Goal: Information Seeking & Learning: Compare options

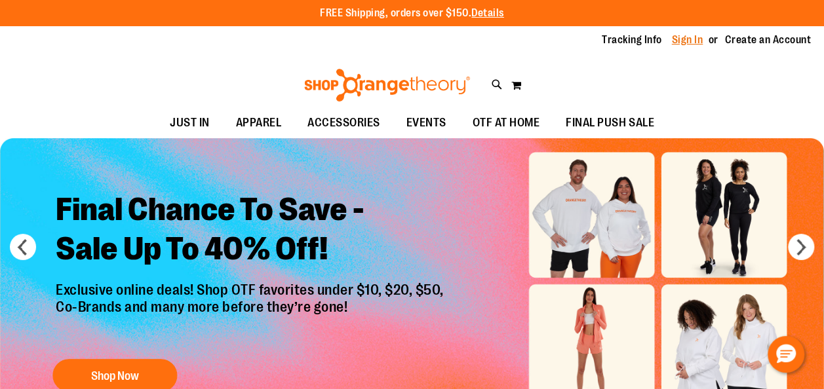
type input "**********"
click at [698, 39] on link "Sign In" at bounding box center [687, 40] width 31 height 14
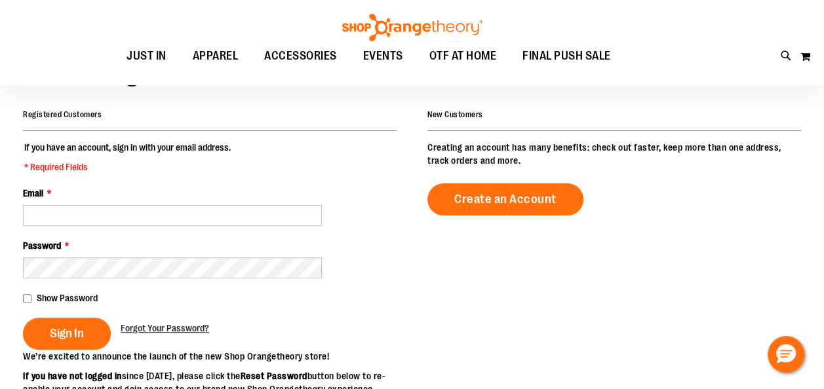
scroll to position [91, 0]
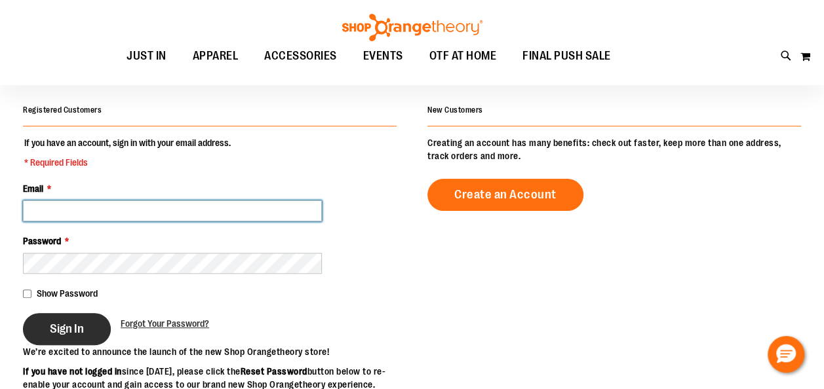
type input "**********"
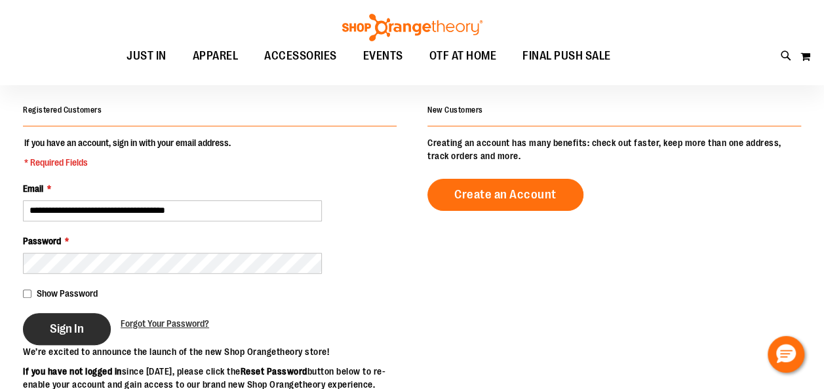
type input "**********"
click at [77, 327] on span "Sign In" at bounding box center [67, 329] width 34 height 14
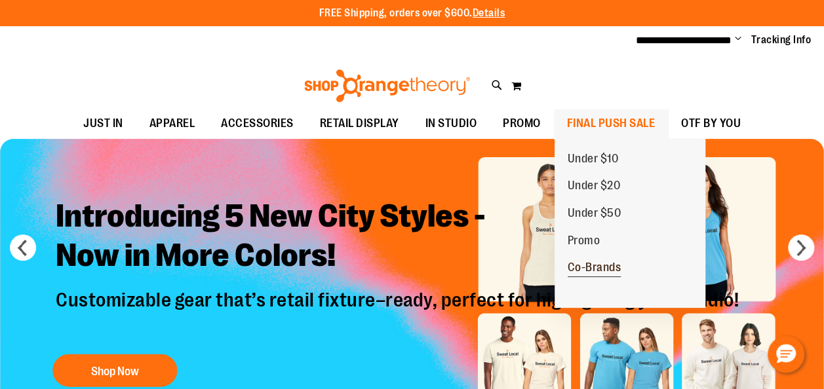
type input "**********"
click at [605, 265] on span "Co-Brands" at bounding box center [595, 269] width 54 height 16
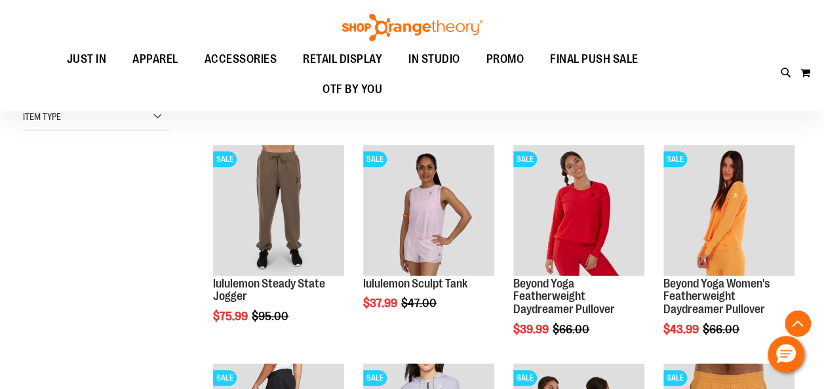
scroll to position [344, 0]
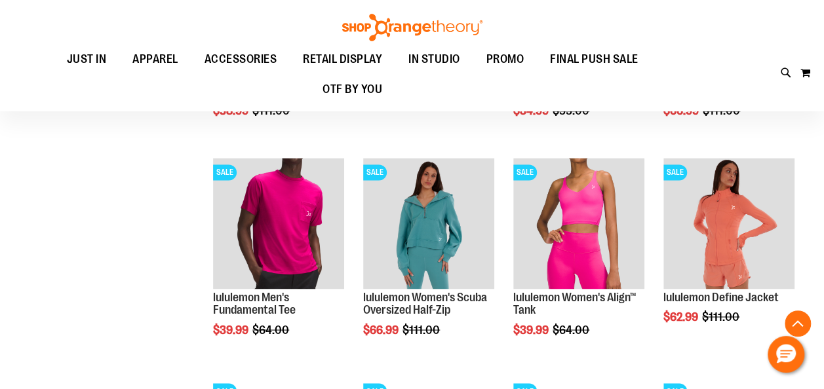
scroll to position [980, 0]
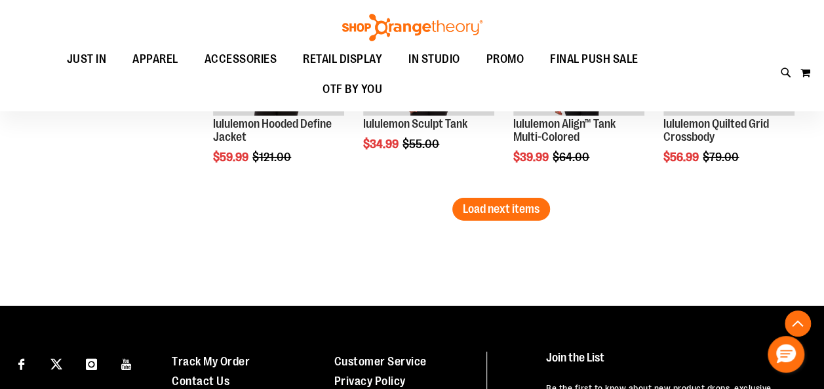
scroll to position [2034, 0]
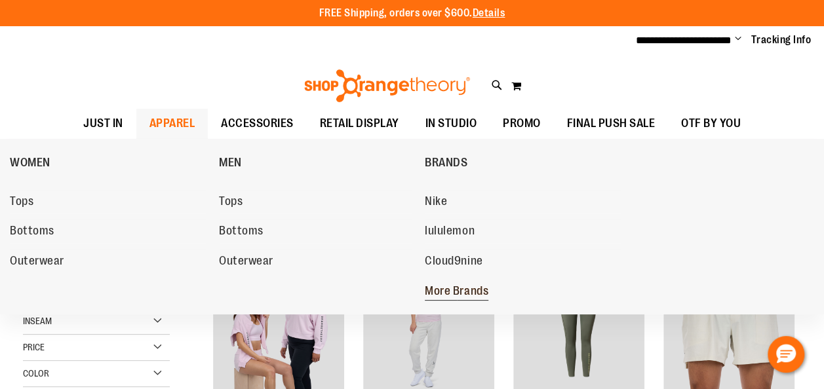
type input "**********"
click at [461, 290] on span "More Brands" at bounding box center [457, 293] width 64 height 16
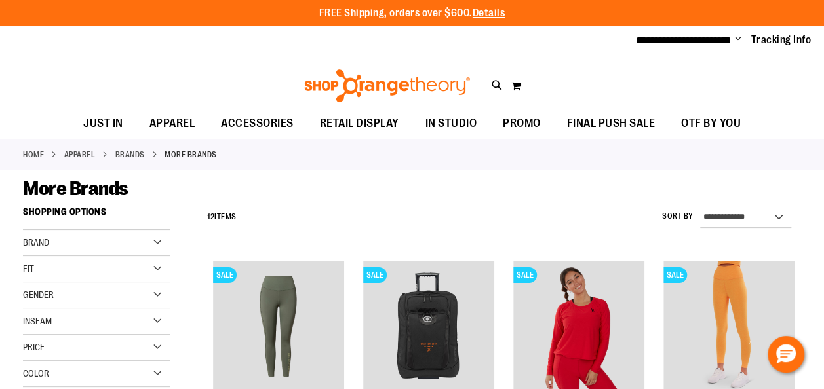
type input "**********"
click at [157, 241] on div "Brand" at bounding box center [96, 243] width 147 height 26
click at [31, 282] on link "Beyond Yoga" at bounding box center [90, 284] width 141 height 14
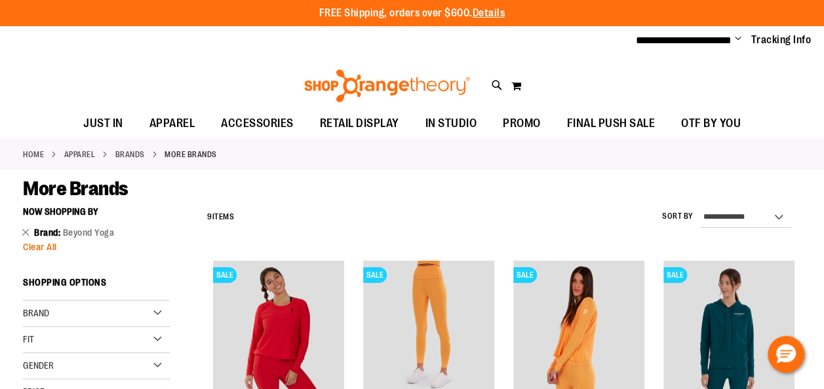
click at [39, 245] on span "Clear All" at bounding box center [40, 247] width 34 height 10
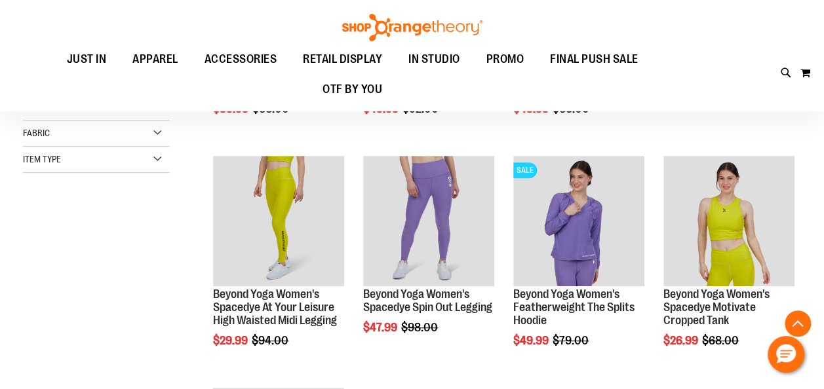
scroll to position [199, 0]
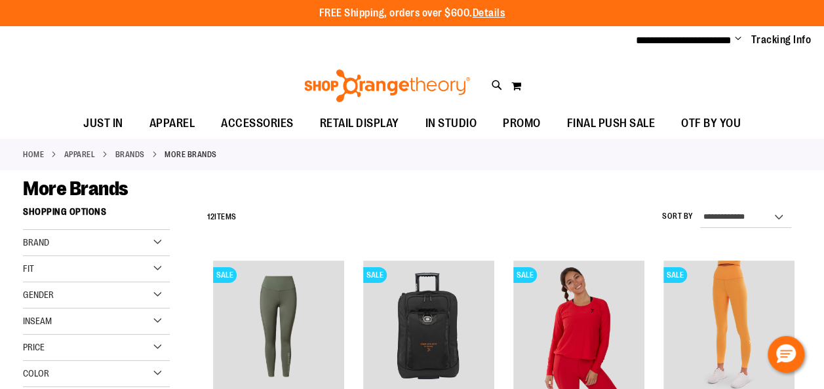
click at [60, 239] on div "Brand" at bounding box center [96, 243] width 147 height 26
click at [31, 299] on link "Vuori" at bounding box center [90, 297] width 141 height 14
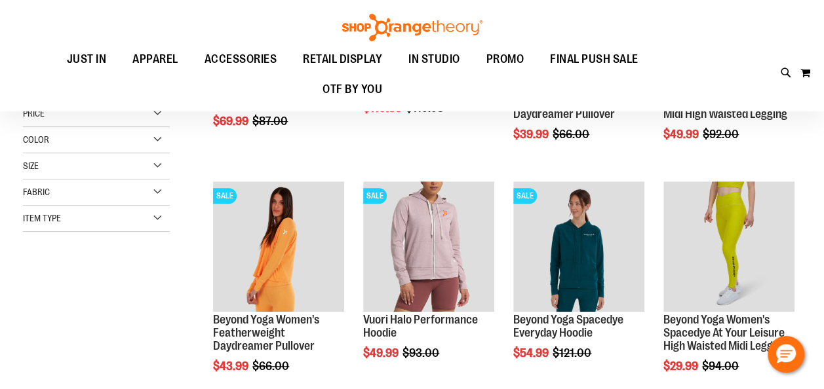
scroll to position [199, 0]
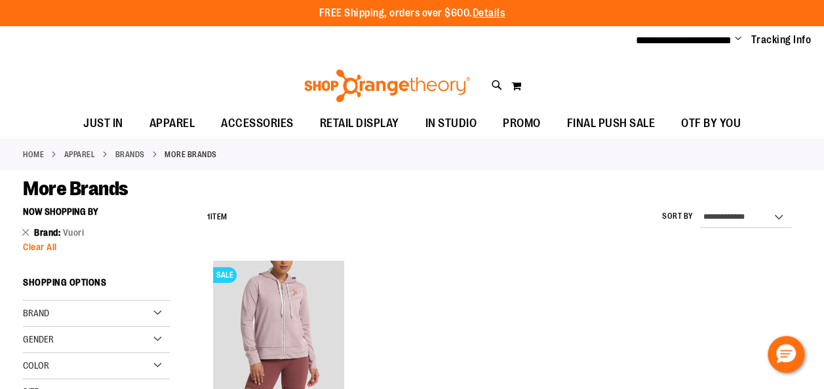
click at [49, 245] on span "Clear All" at bounding box center [40, 247] width 34 height 10
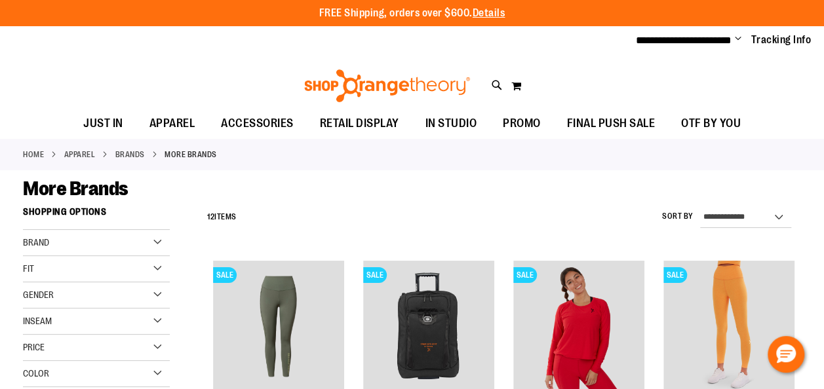
click at [57, 237] on div "Brand" at bounding box center [96, 243] width 147 height 26
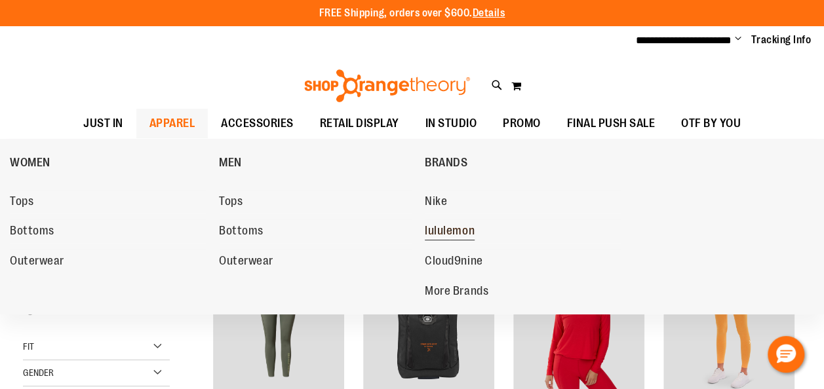
click at [443, 231] on span "lululemon" at bounding box center [450, 232] width 50 height 16
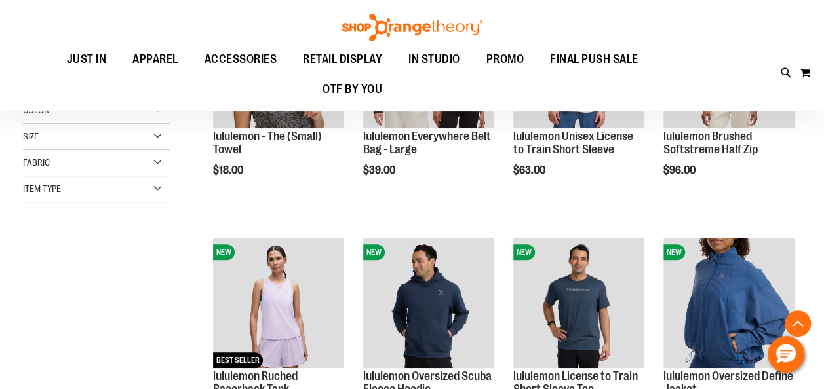
scroll to position [294, 0]
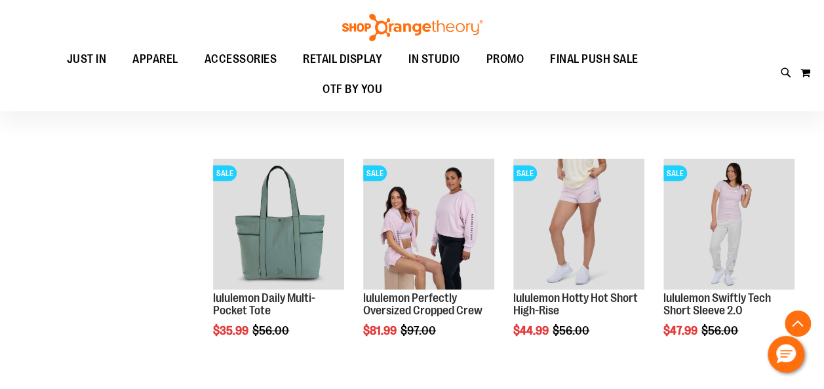
scroll to position [1064, 0]
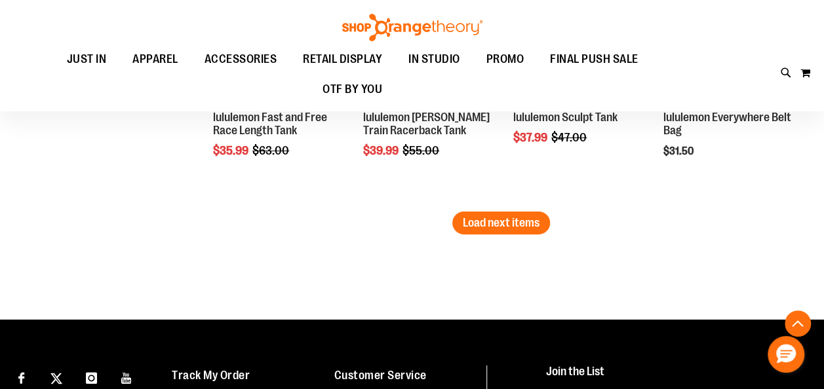
scroll to position [2210, 0]
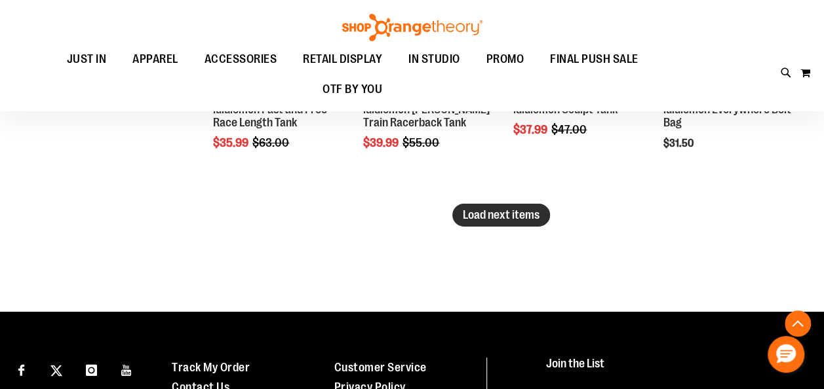
type input "**********"
click at [475, 219] on span "Load next items" at bounding box center [501, 214] width 77 height 13
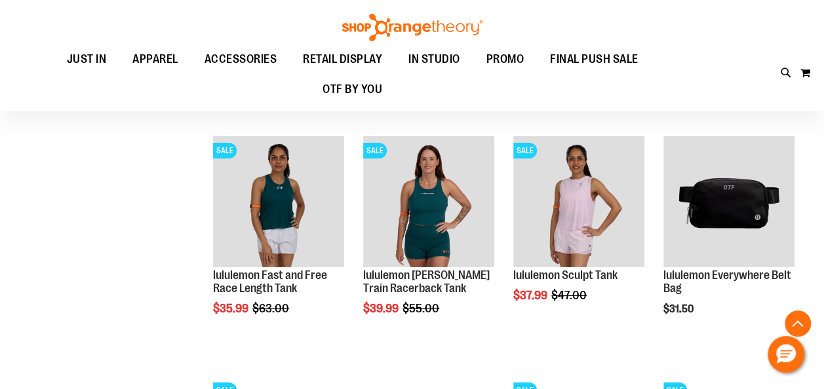
scroll to position [2043, 0]
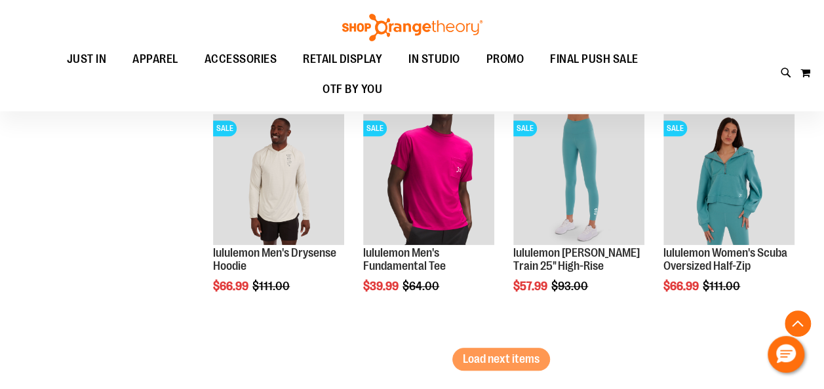
scroll to position [2798, 0]
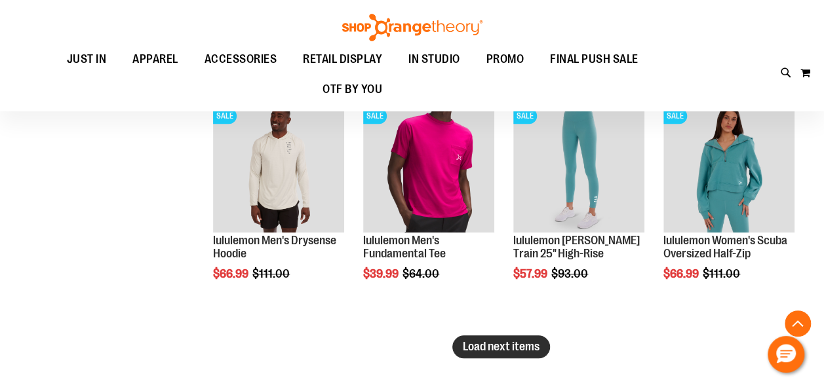
click at [506, 349] on span "Load next items" at bounding box center [501, 346] width 77 height 13
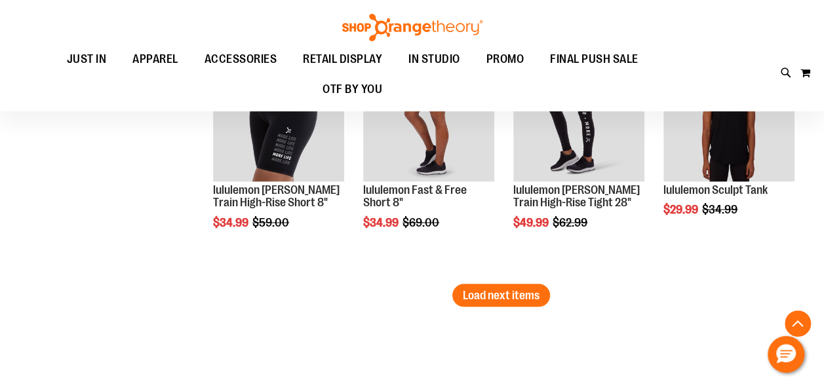
scroll to position [3571, 0]
click at [523, 303] on button "Load next items" at bounding box center [501, 294] width 98 height 23
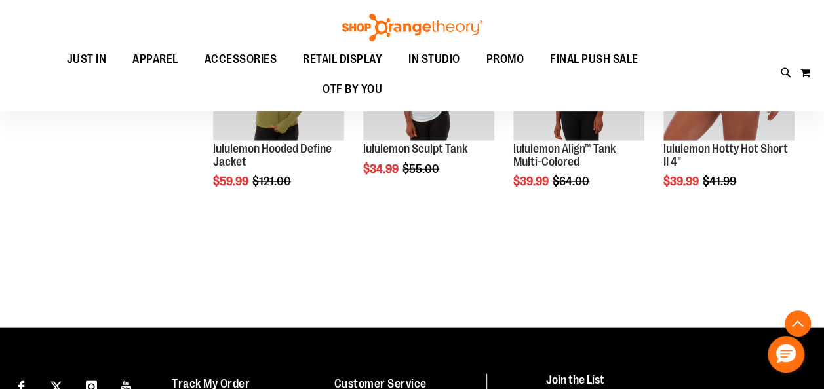
scroll to position [4106, 0]
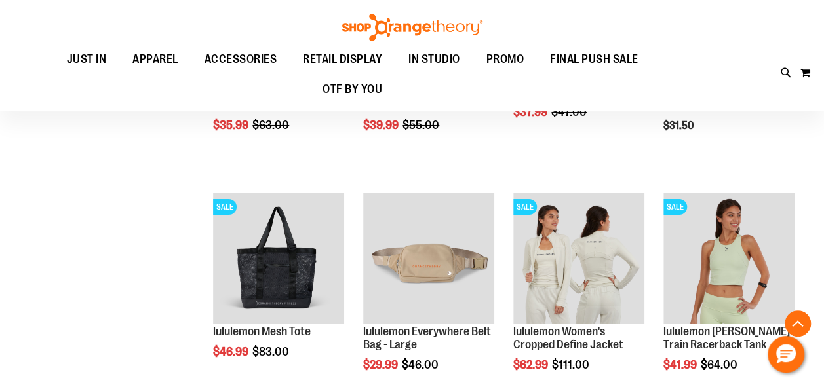
scroll to position [2234, 0]
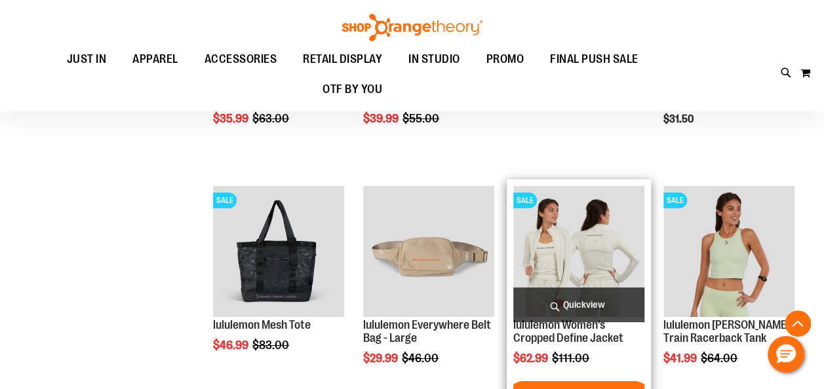
click at [577, 235] on img "product" at bounding box center [578, 251] width 131 height 131
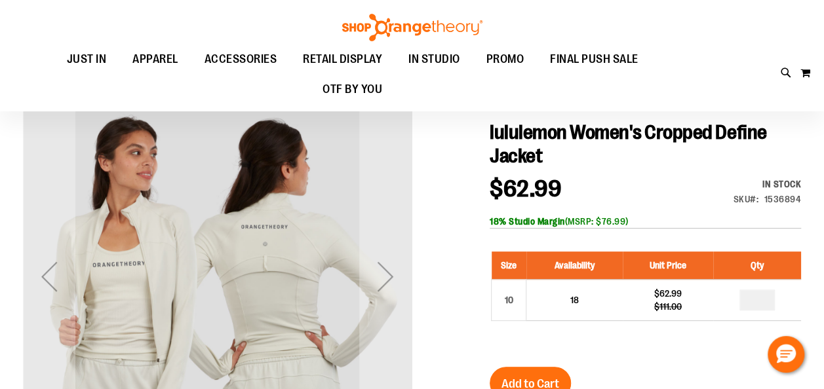
scroll to position [102, 0]
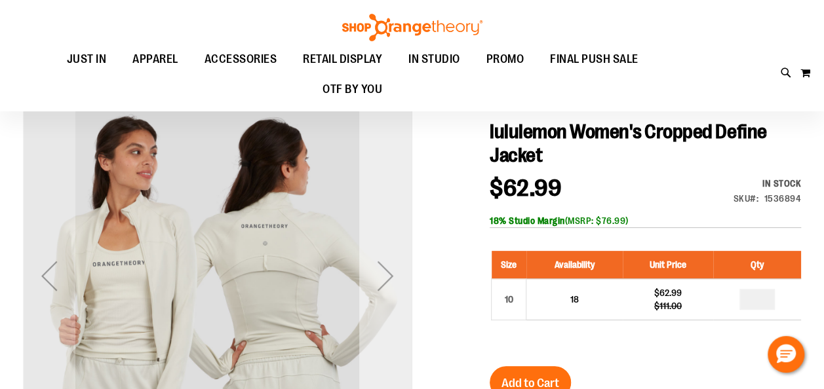
type input "**********"
click at [387, 266] on div "Next" at bounding box center [385, 276] width 52 height 52
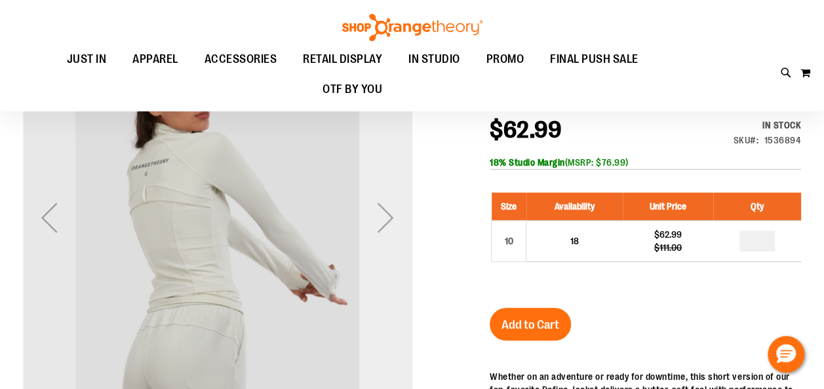
scroll to position [163, 0]
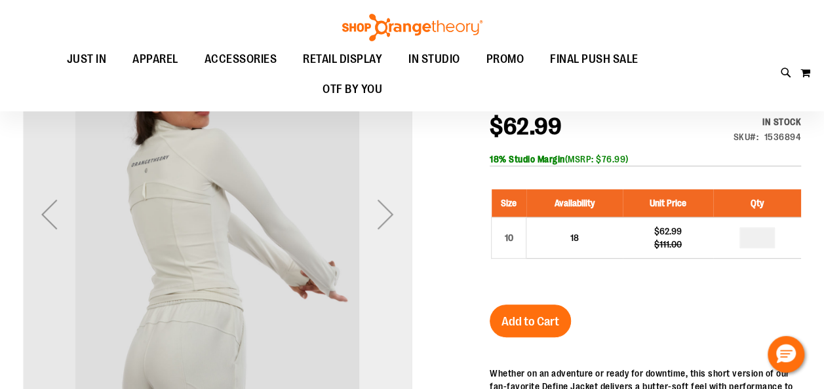
click at [386, 210] on div "Next" at bounding box center [385, 214] width 52 height 52
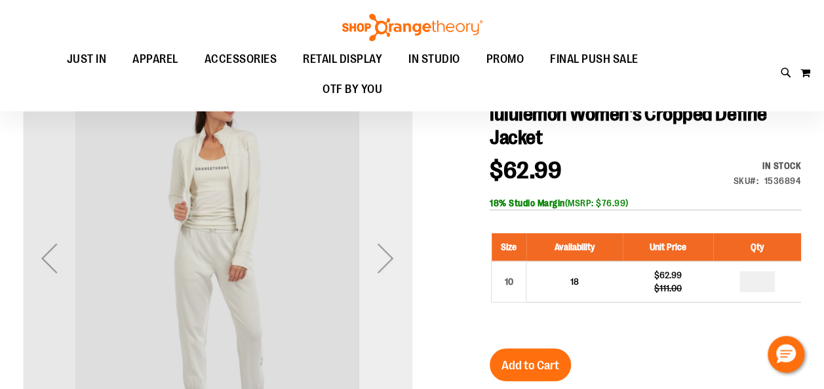
scroll to position [118, 0]
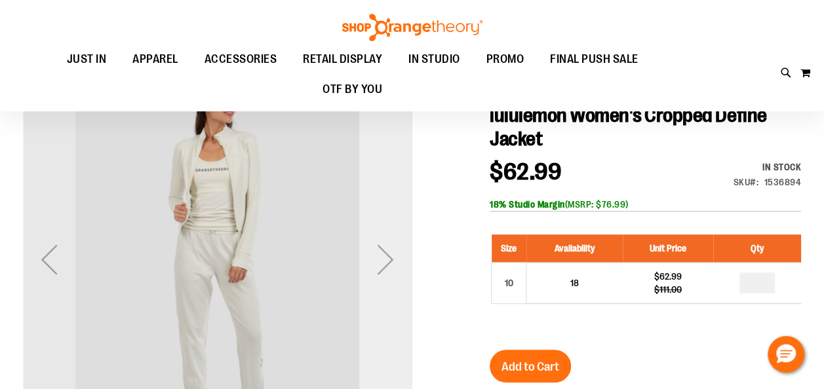
click at [388, 243] on div "Next" at bounding box center [385, 259] width 52 height 52
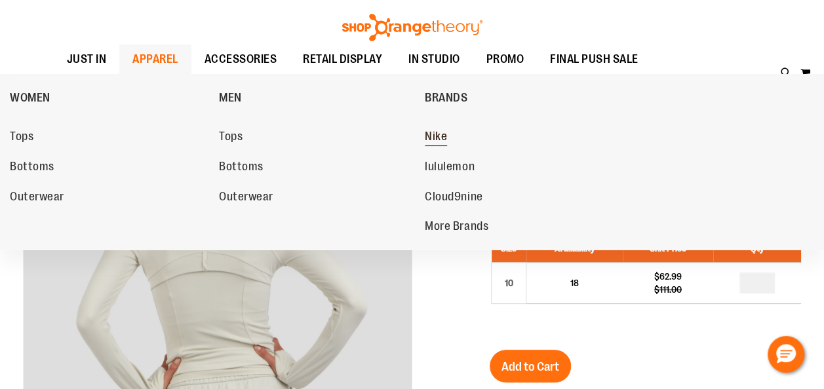
click at [439, 132] on span "Nike" at bounding box center [436, 138] width 22 height 16
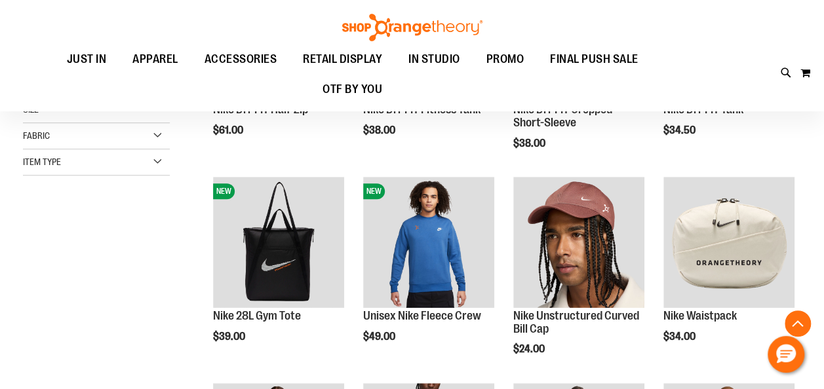
scroll to position [290, 0]
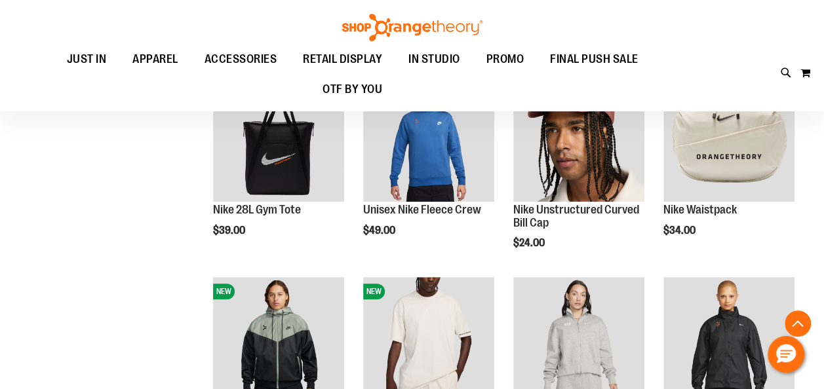
scroll to position [348, 0]
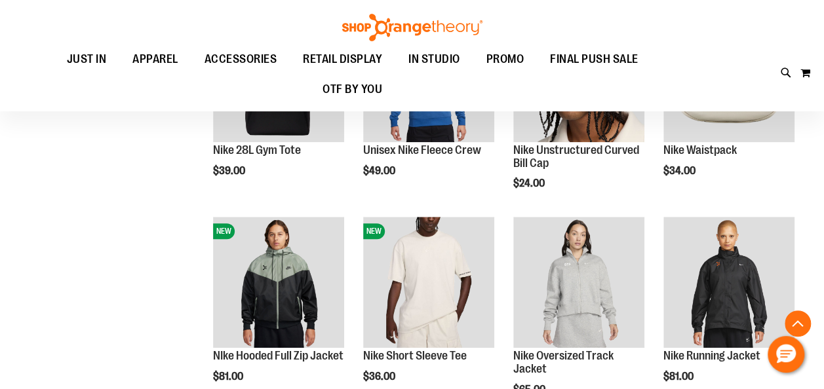
scroll to position [456, 0]
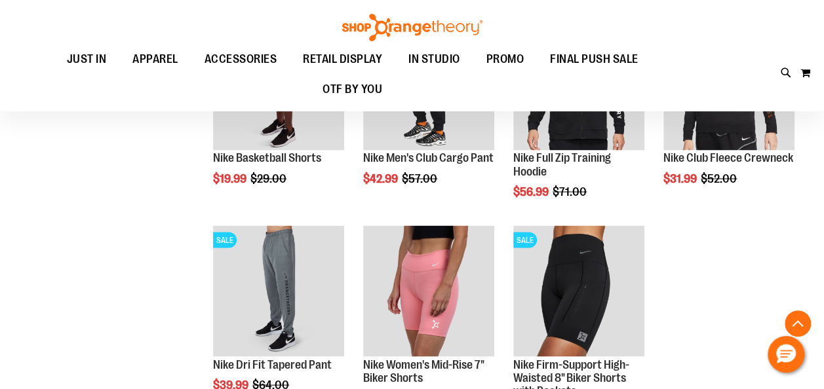
scroll to position [1111, 0]
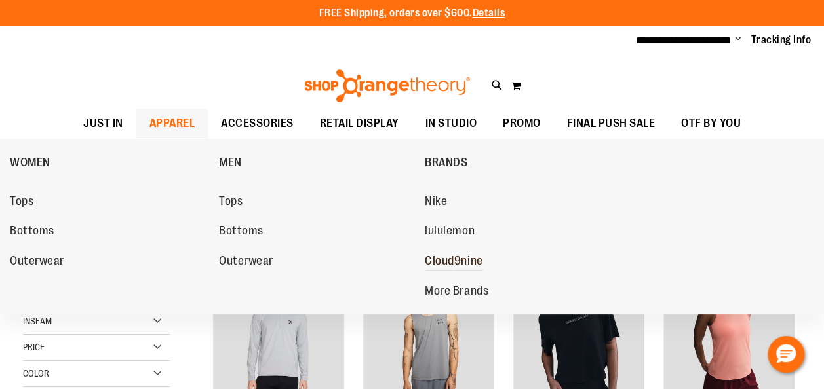
type input "**********"
click at [458, 261] on span "Cloud9nine" at bounding box center [454, 262] width 58 height 16
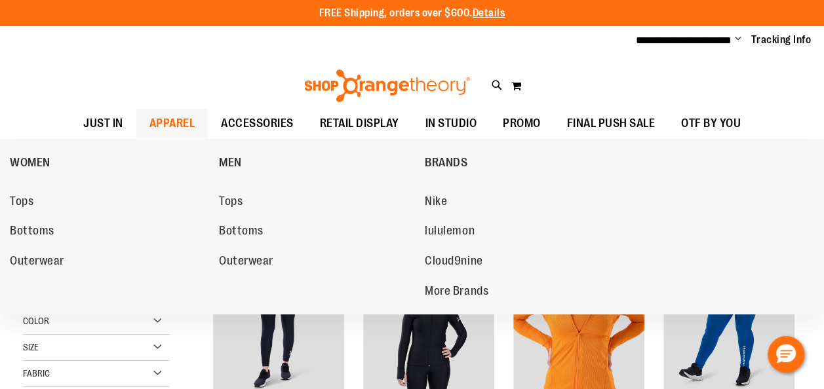
type input "**********"
drag, startPoint x: 198, startPoint y: 123, endPoint x: 469, endPoint y: 288, distance: 317.4
click at [208, 139] on li "APPAREL APPAREL WOMEN Tops Bottoms Outerwear MEN Tops Bottoms Outerwear BRANDS …" at bounding box center [172, 124] width 72 height 30
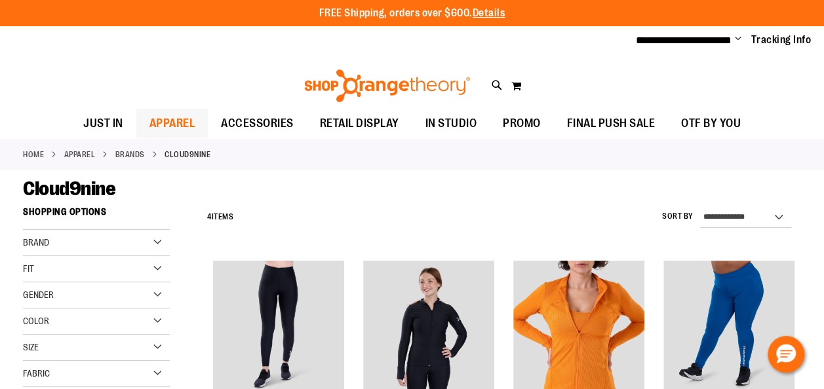
click at [469, 288] on img "product" at bounding box center [428, 326] width 131 height 131
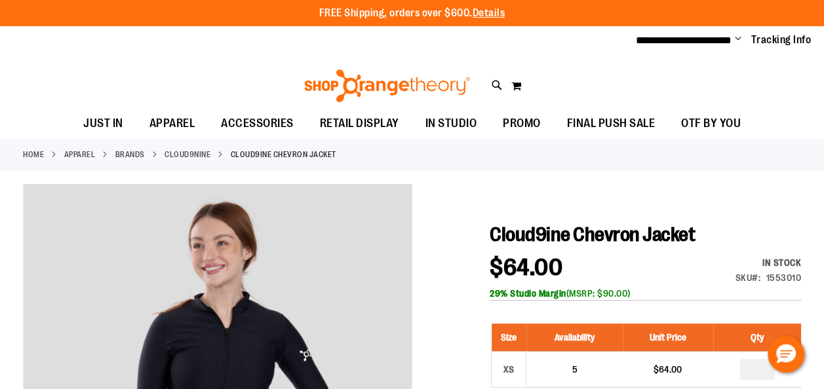
type input "**********"
click at [134, 152] on link "BRANDS" at bounding box center [130, 155] width 30 height 12
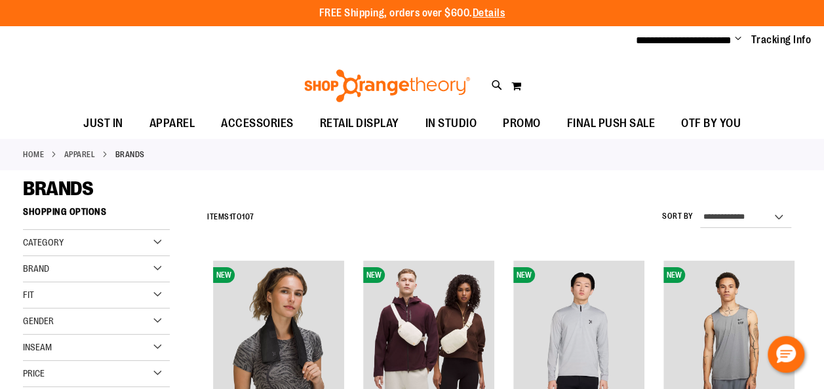
type input "**********"
click at [135, 245] on div "Category" at bounding box center [96, 243] width 147 height 26
click at [55, 310] on link "More Brands" at bounding box center [90, 311] width 141 height 14
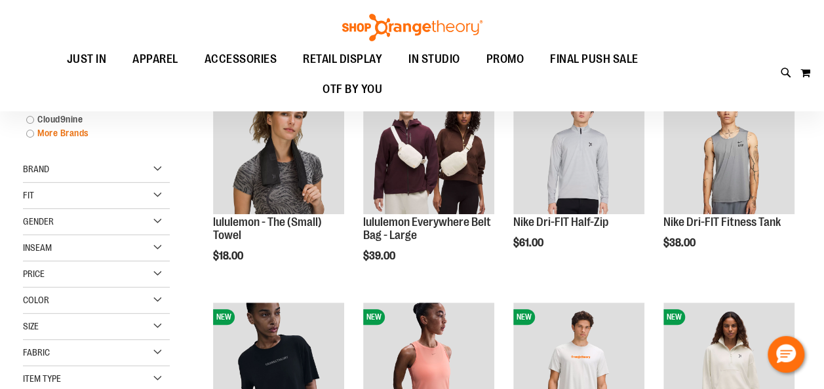
scroll to position [199, 0]
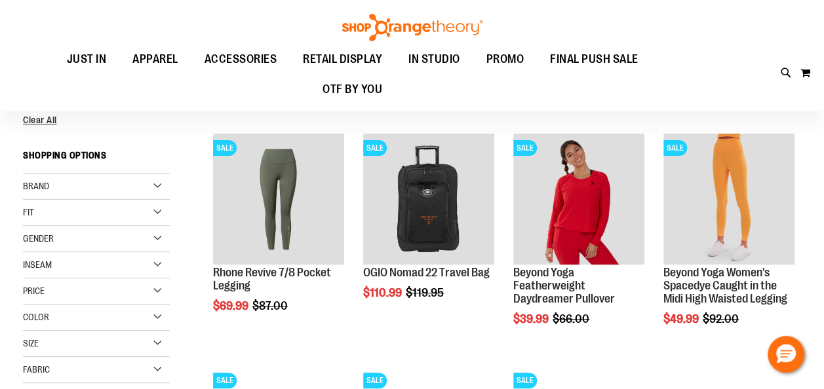
scroll to position [121, 0]
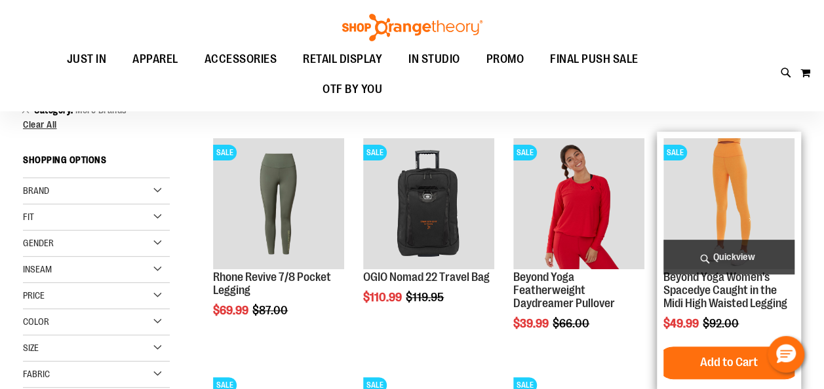
click at [712, 215] on img "product" at bounding box center [729, 203] width 131 height 131
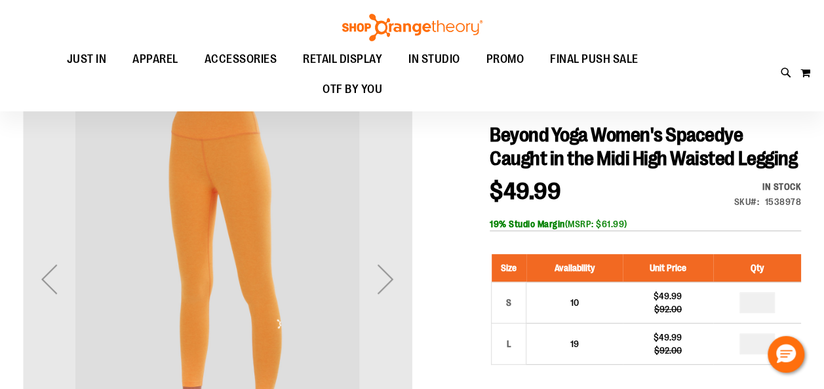
scroll to position [152, 0]
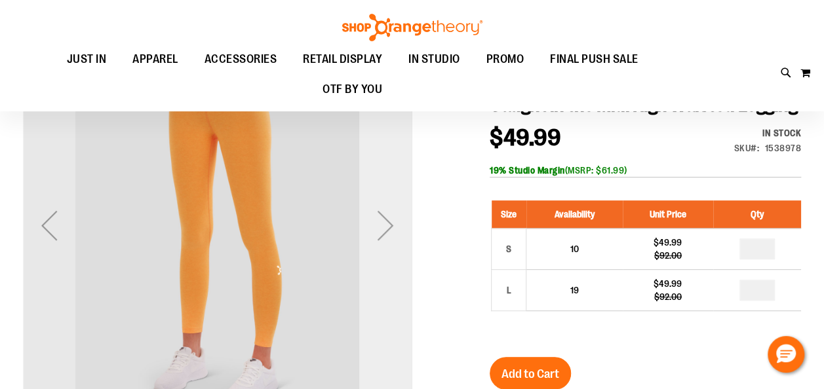
type input "**********"
click at [395, 219] on div "Next" at bounding box center [385, 225] width 52 height 52
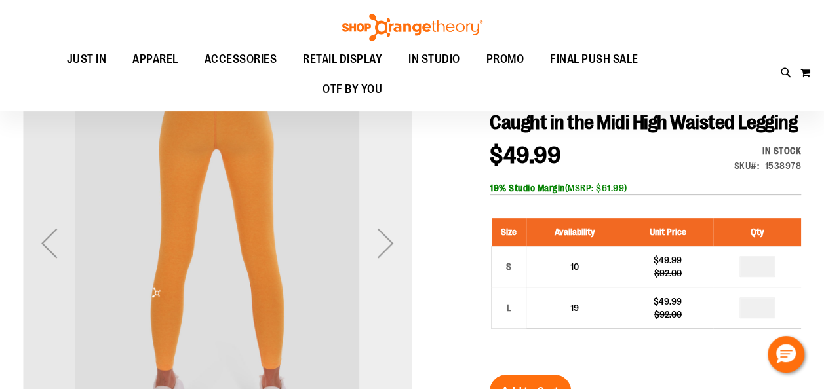
scroll to position [135, 0]
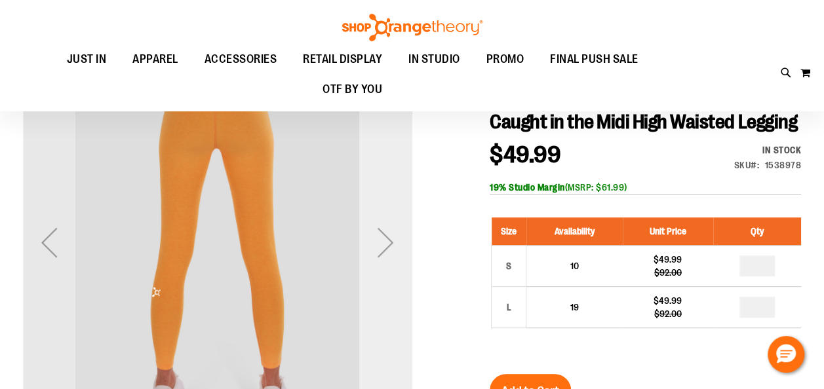
click at [391, 237] on div "Next" at bounding box center [385, 242] width 52 height 52
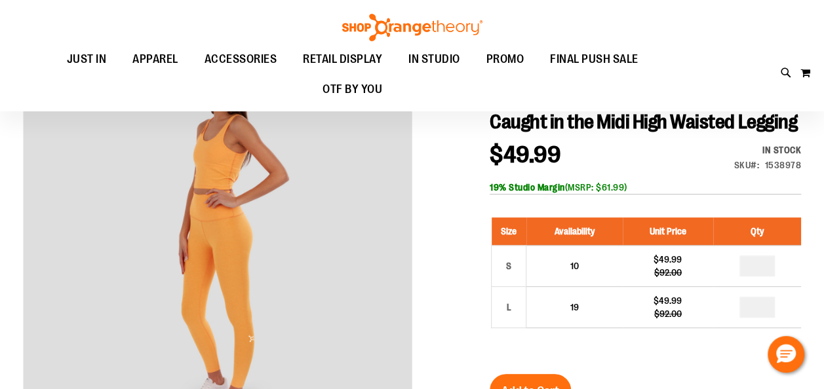
scroll to position [0, 0]
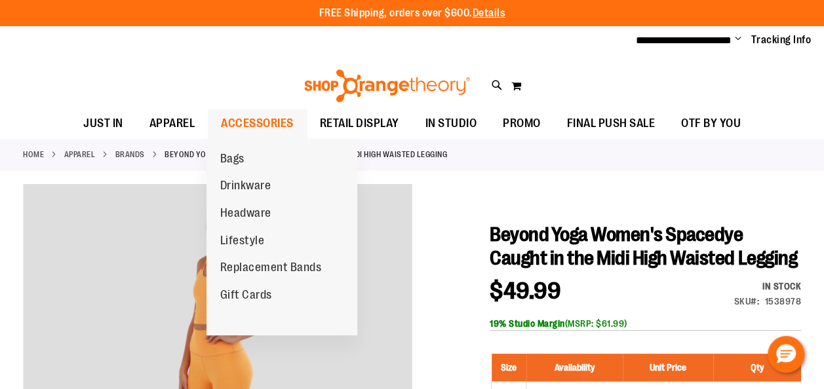
click at [268, 119] on span "ACCESSORIES" at bounding box center [257, 124] width 73 height 30
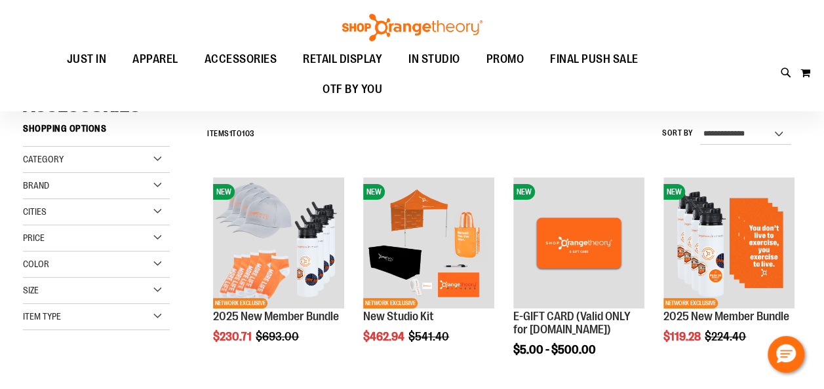
scroll to position [81, 0]
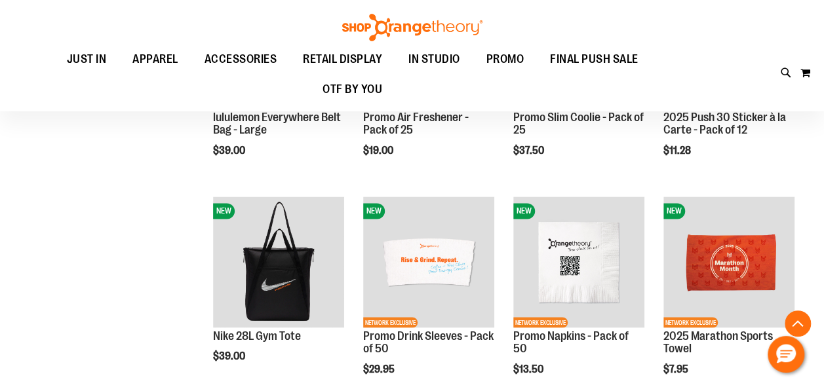
scroll to position [938, 0]
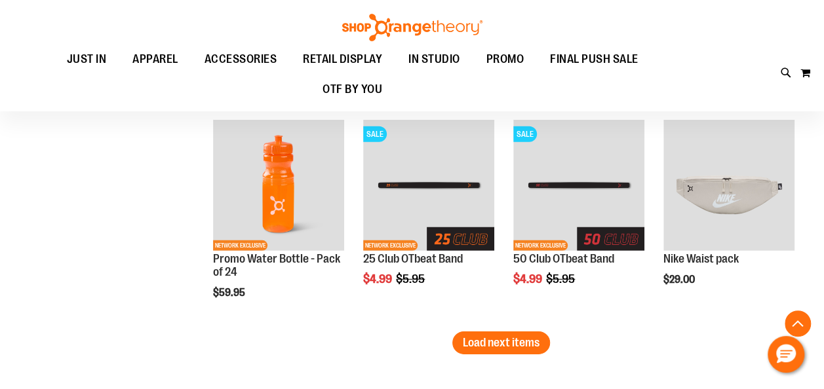
scroll to position [1888, 0]
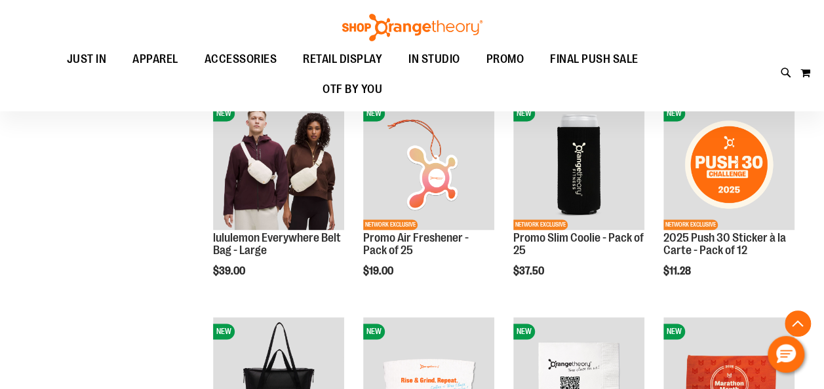
scroll to position [711, 0]
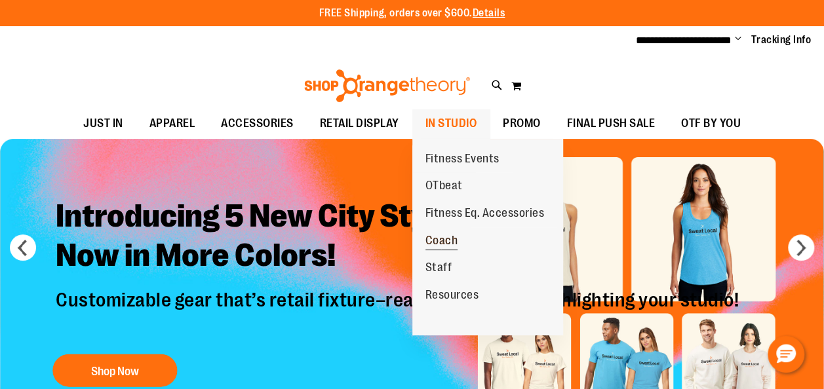
type input "**********"
click at [452, 241] on span "Coach" at bounding box center [442, 242] width 33 height 16
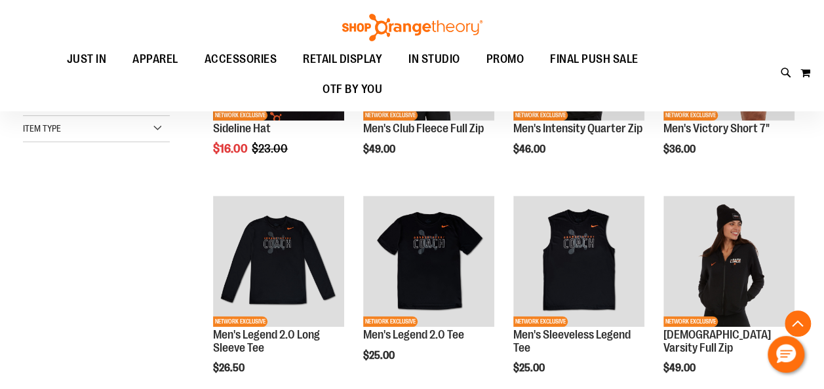
scroll to position [271, 0]
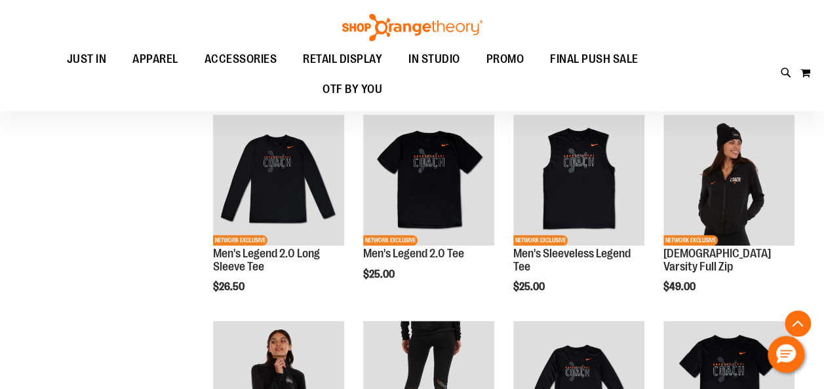
scroll to position [327, 0]
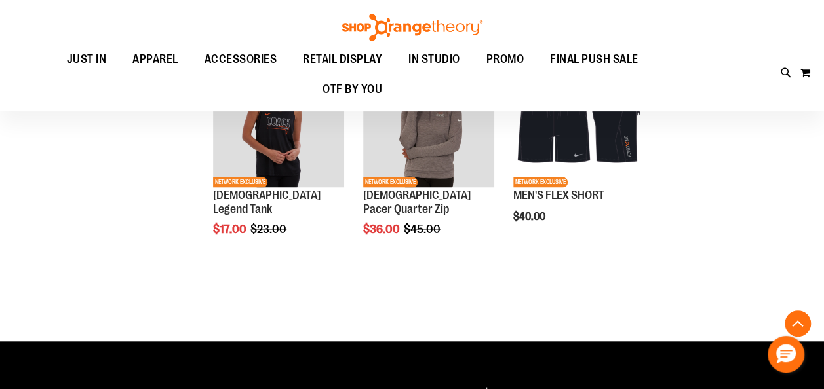
scroll to position [924, 0]
